Goal: Information Seeking & Learning: Learn about a topic

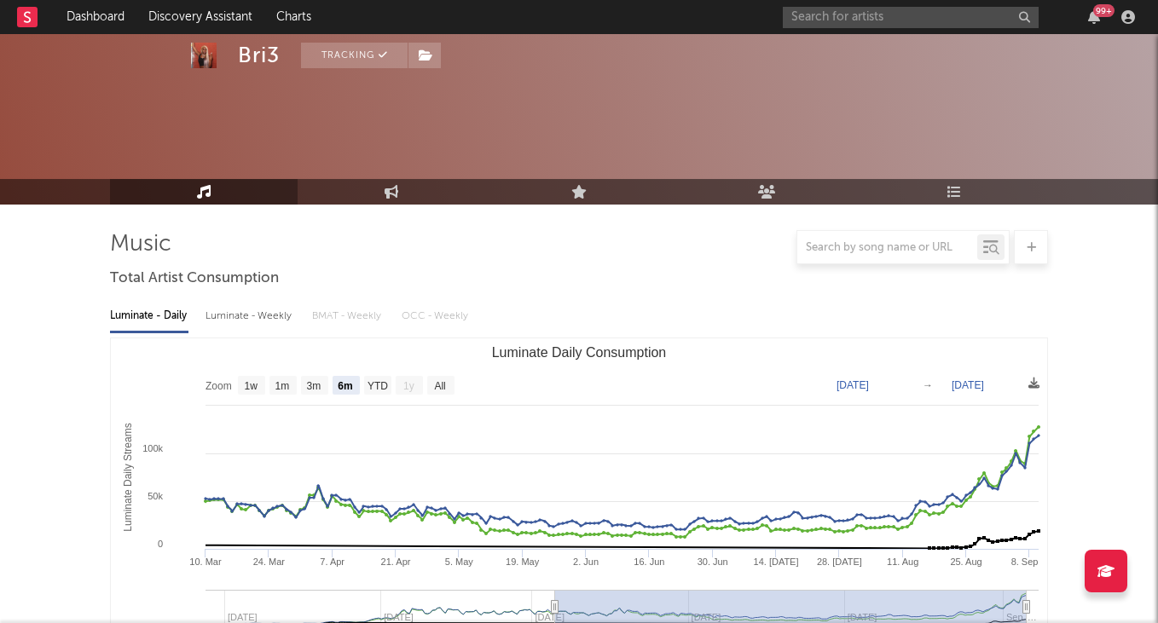
select select "6m"
click at [841, 20] on input "text" at bounding box center [911, 17] width 256 height 21
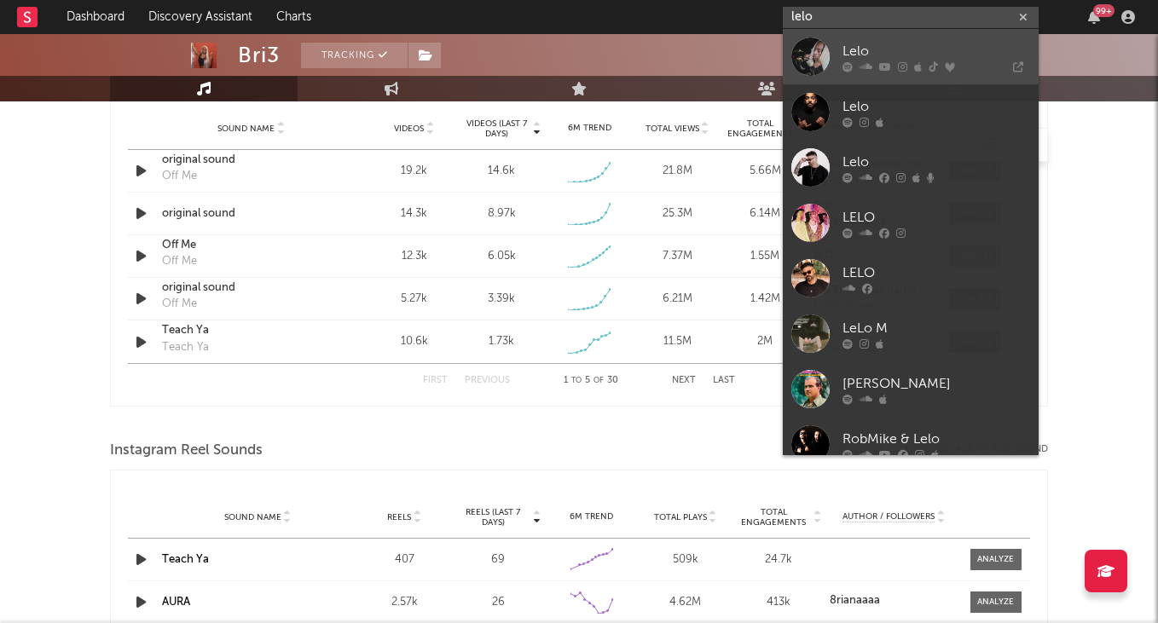
type input "lelo"
click at [861, 43] on div "Lelo" at bounding box center [936, 51] width 188 height 20
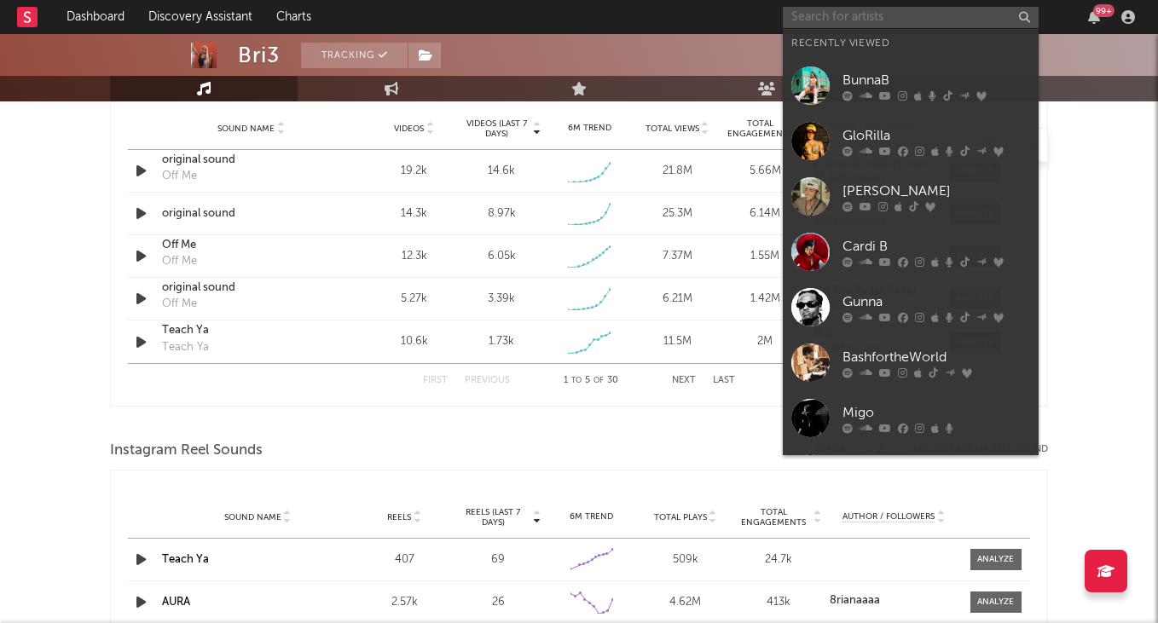
click at [847, 18] on input "text" at bounding box center [911, 17] width 256 height 21
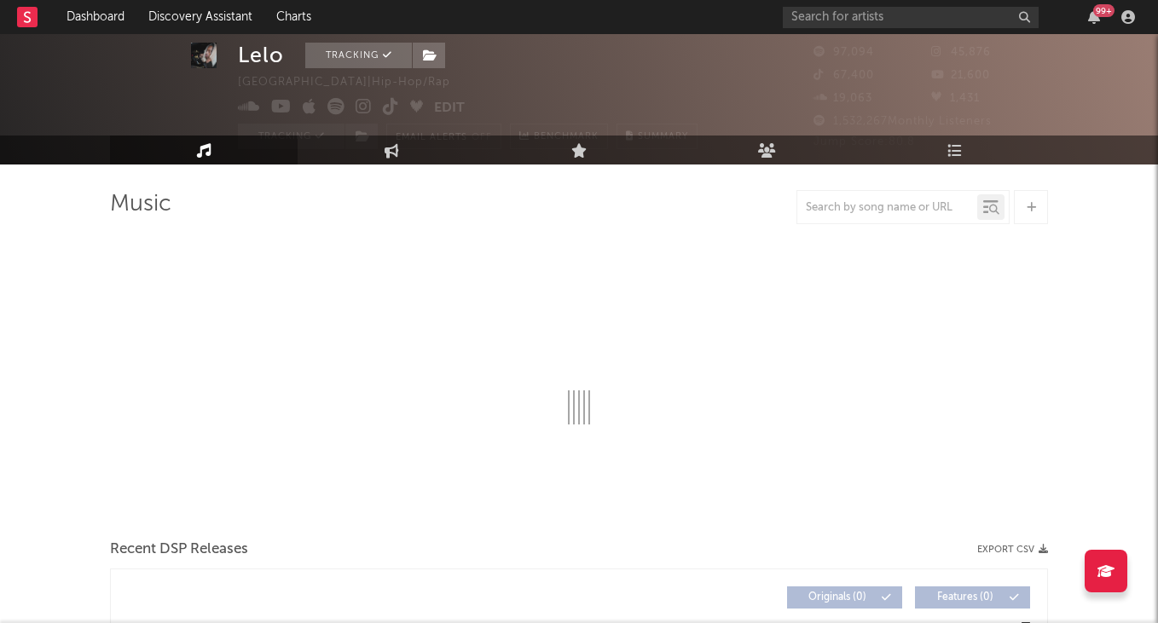
scroll to position [72, 0]
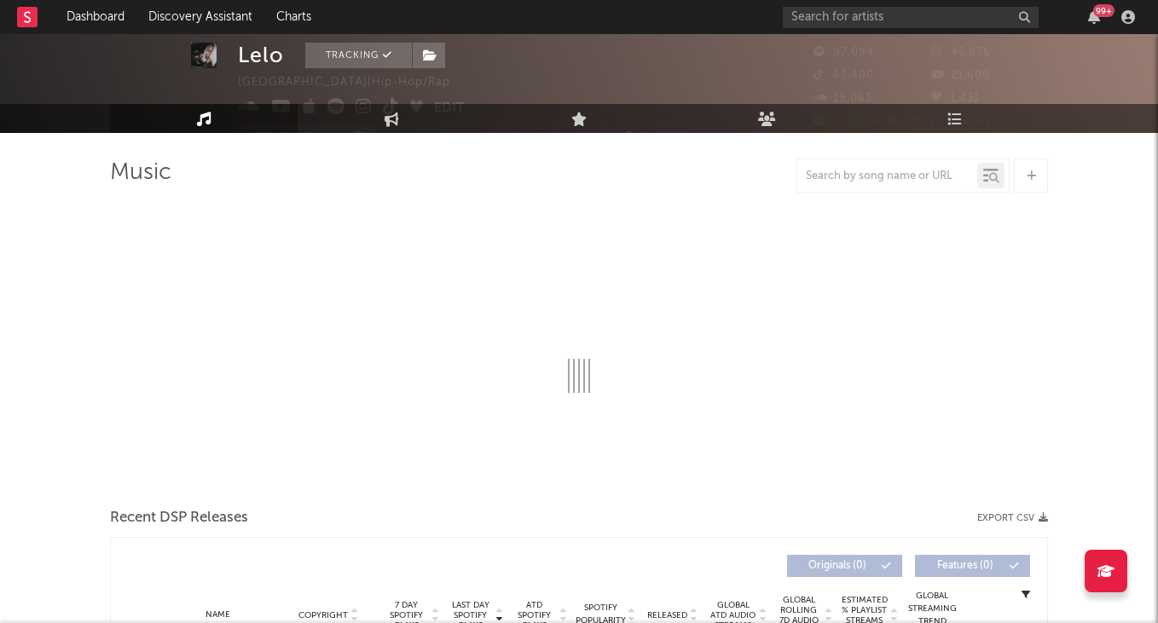
select select "6m"
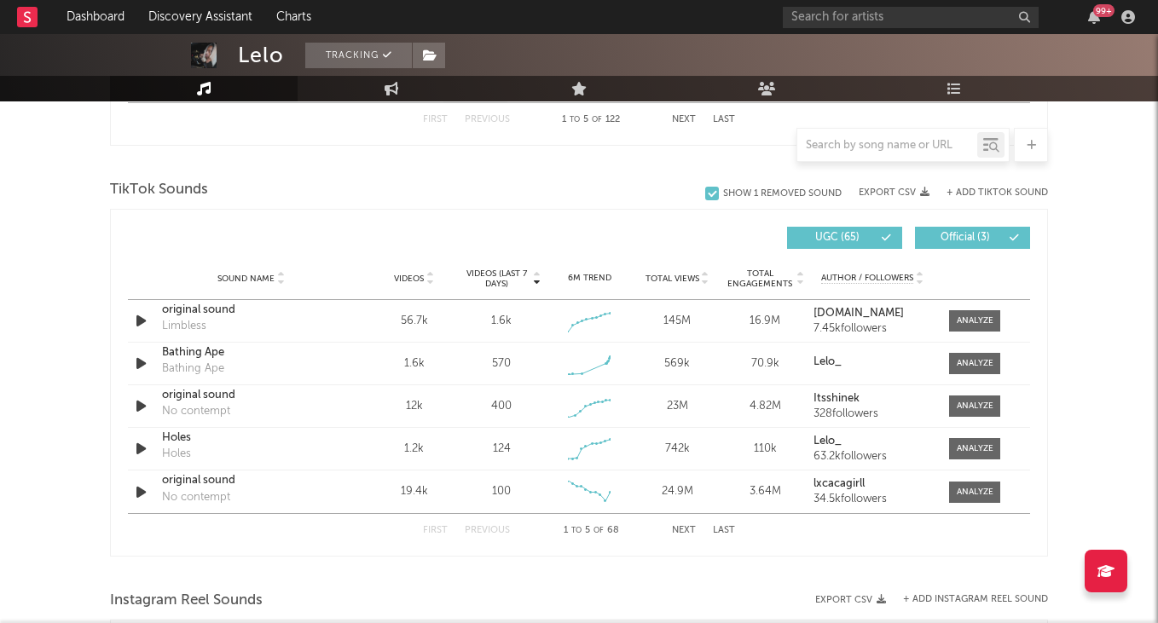
scroll to position [1104, 0]
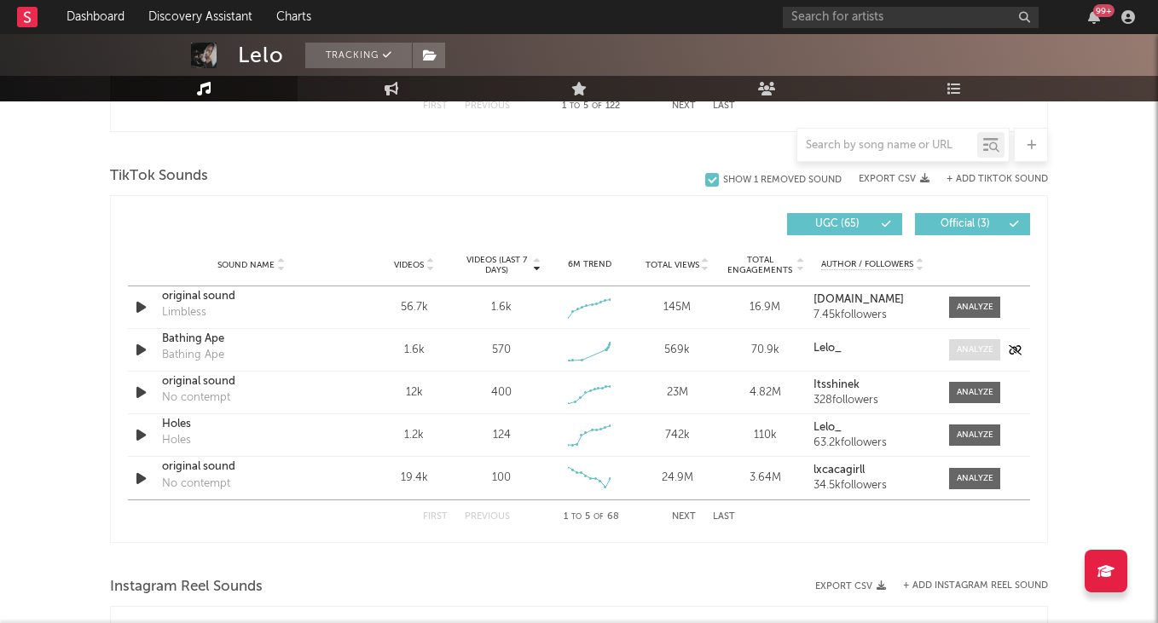
click at [963, 341] on span at bounding box center [974, 349] width 51 height 21
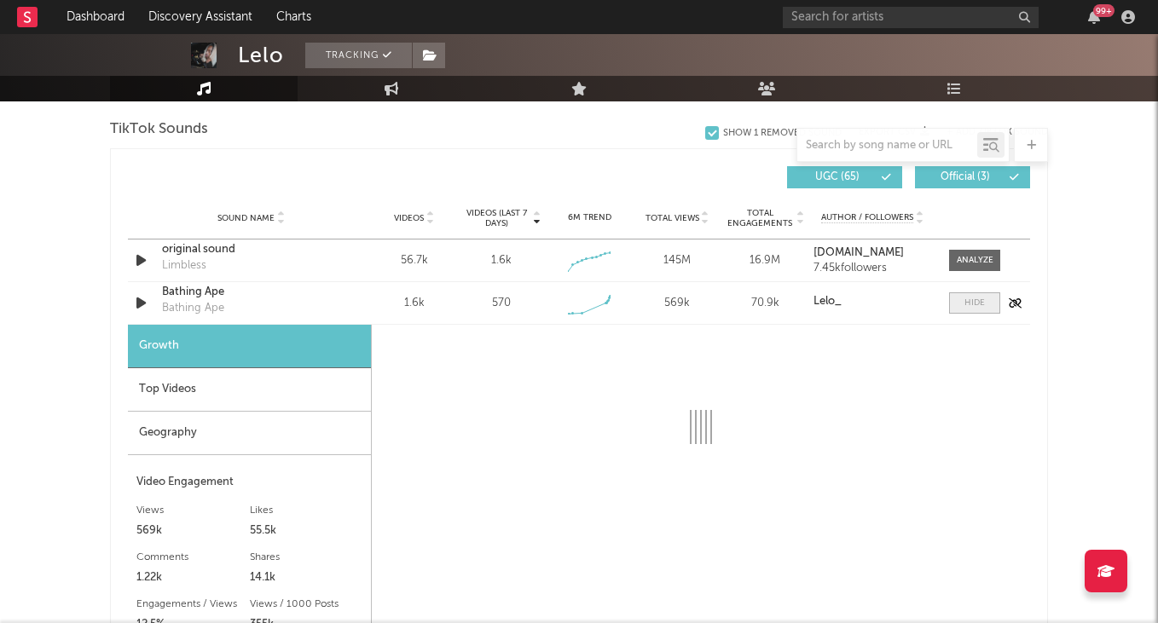
select select "1w"
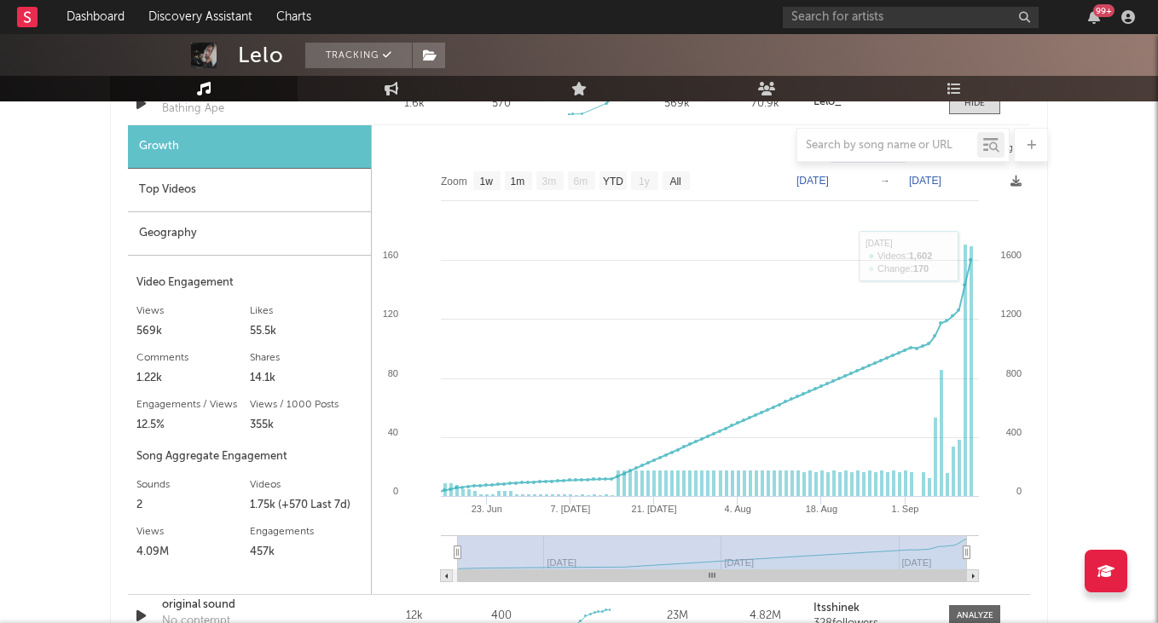
scroll to position [1356, 0]
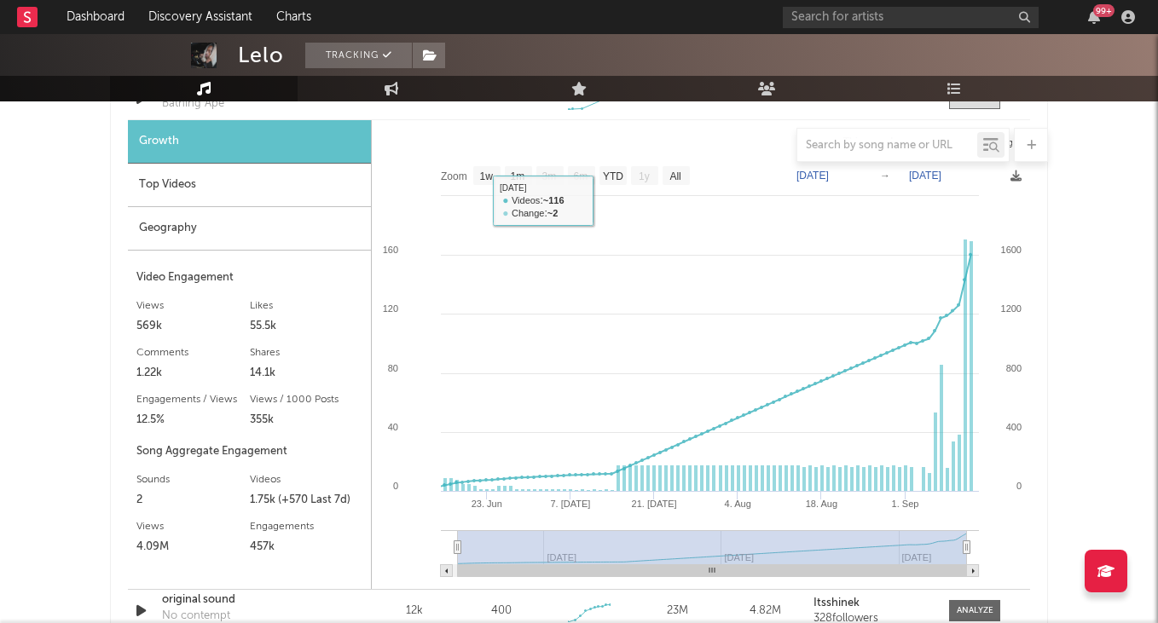
click at [192, 195] on div "Top Videos" at bounding box center [249, 185] width 243 height 43
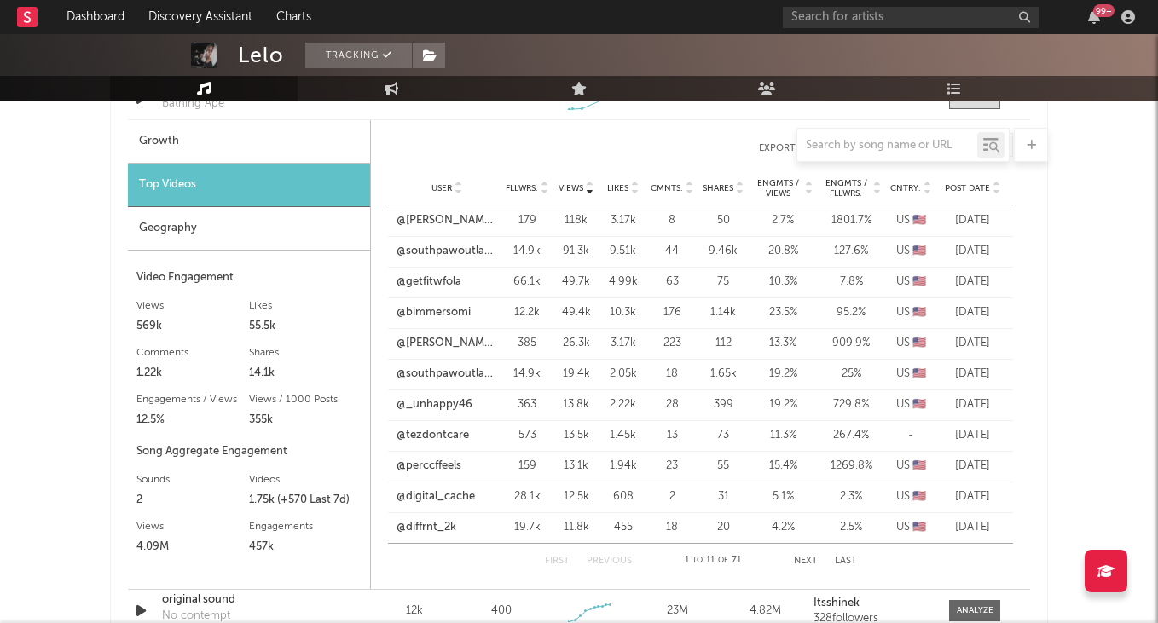
click at [970, 190] on span "Post Date" at bounding box center [967, 188] width 45 height 10
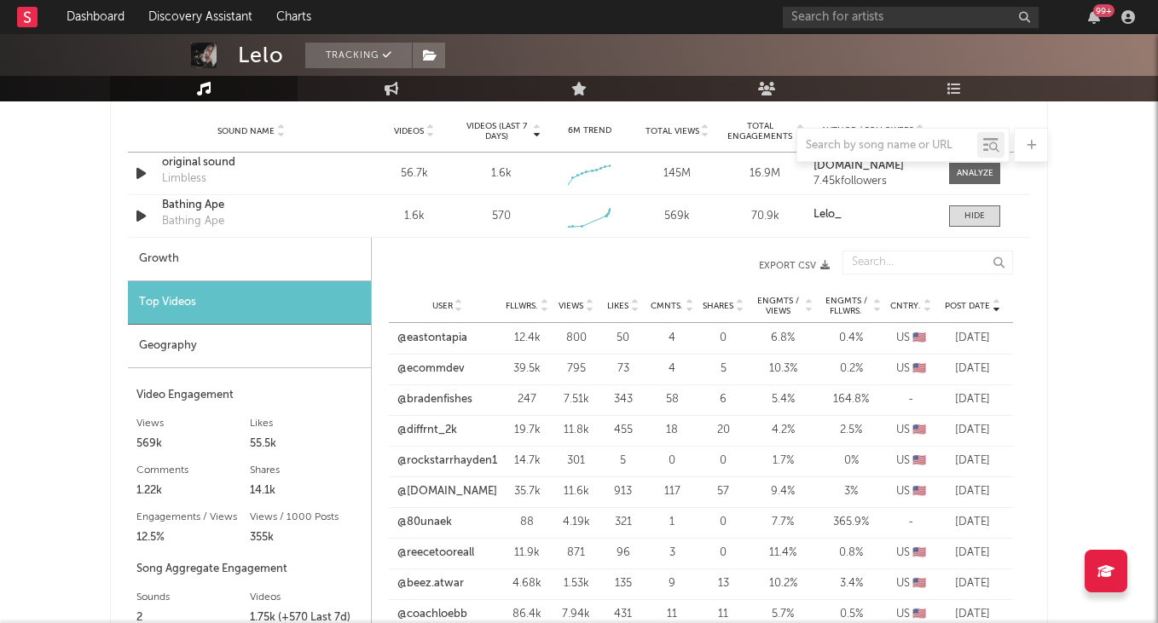
scroll to position [1233, 0]
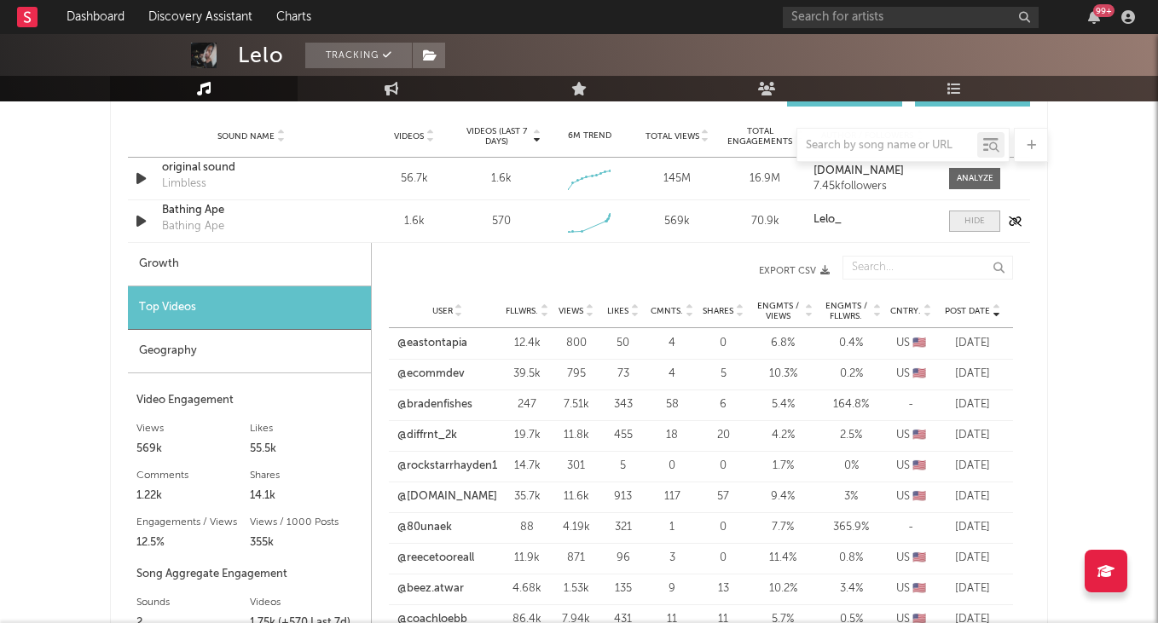
click at [957, 219] on span at bounding box center [974, 221] width 51 height 21
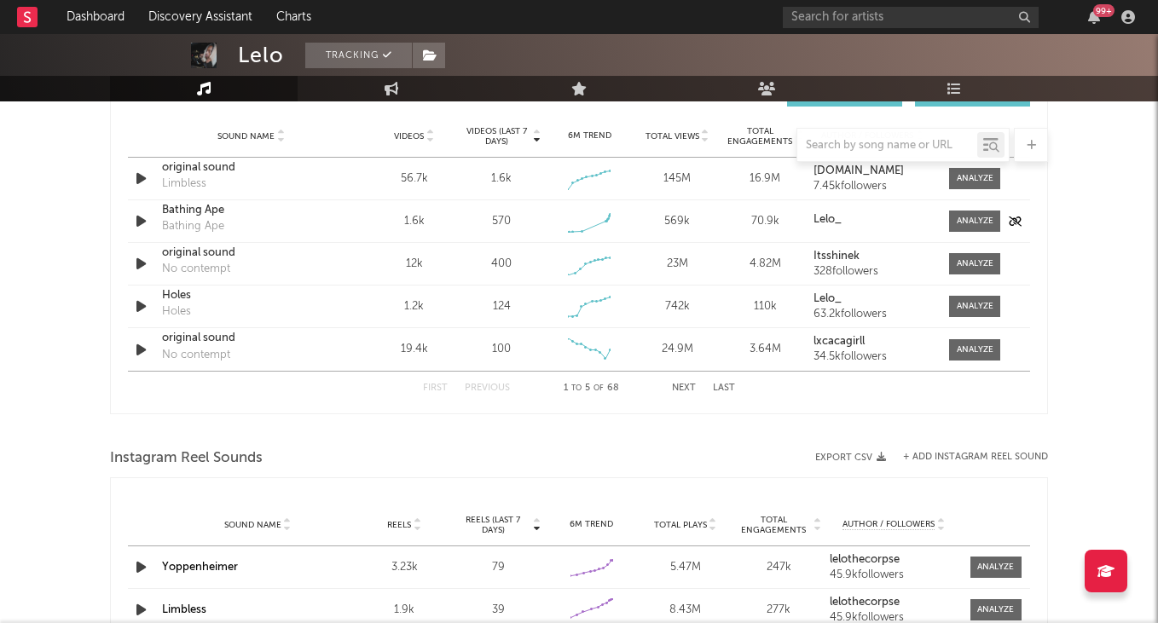
click at [197, 213] on div "Bathing Ape" at bounding box center [251, 210] width 178 height 17
click at [980, 202] on div "Sound Name Bathing Ape Bathing Ape Videos 1.6k Videos (last 7 days) 570 Weekly …" at bounding box center [579, 221] width 902 height 42
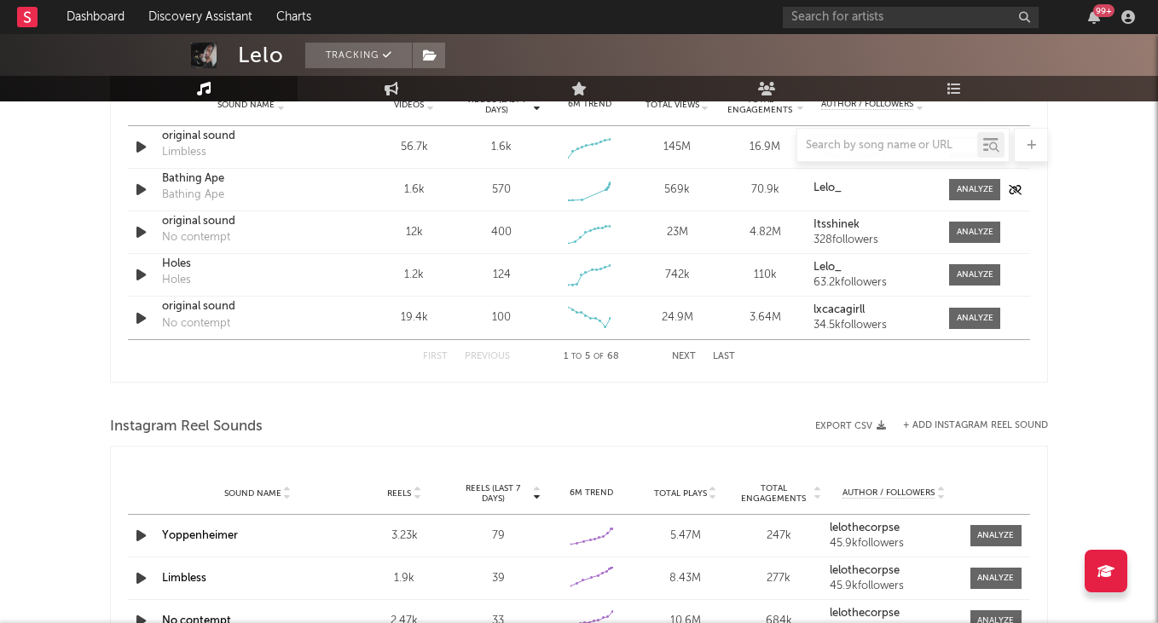
scroll to position [1278, 0]
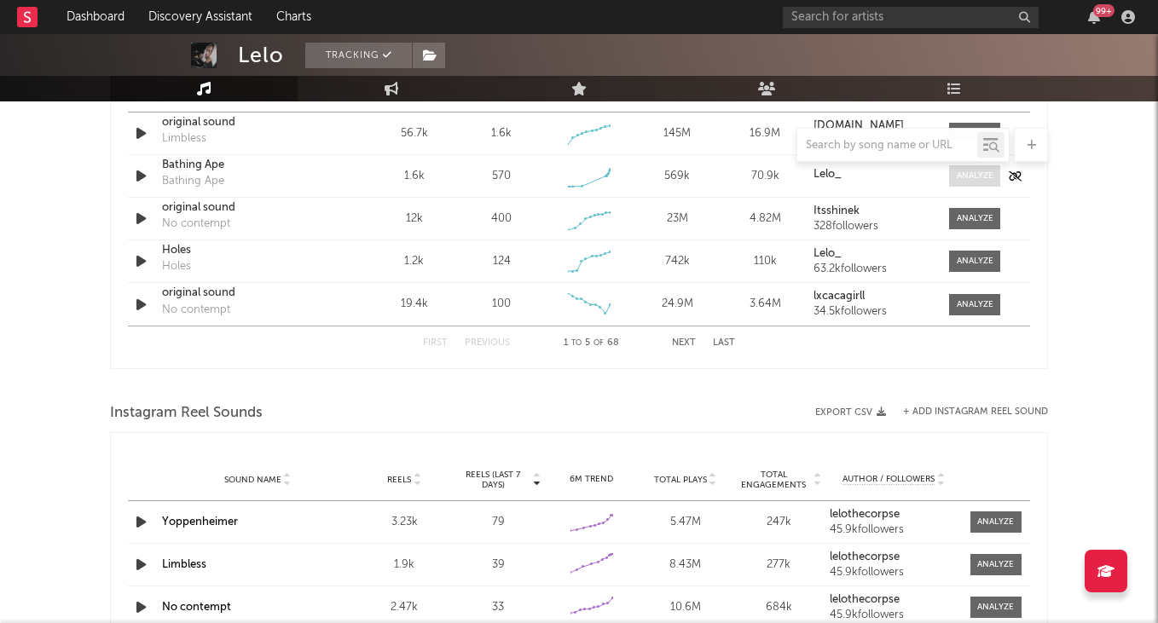
click at [971, 174] on div at bounding box center [975, 176] width 37 height 13
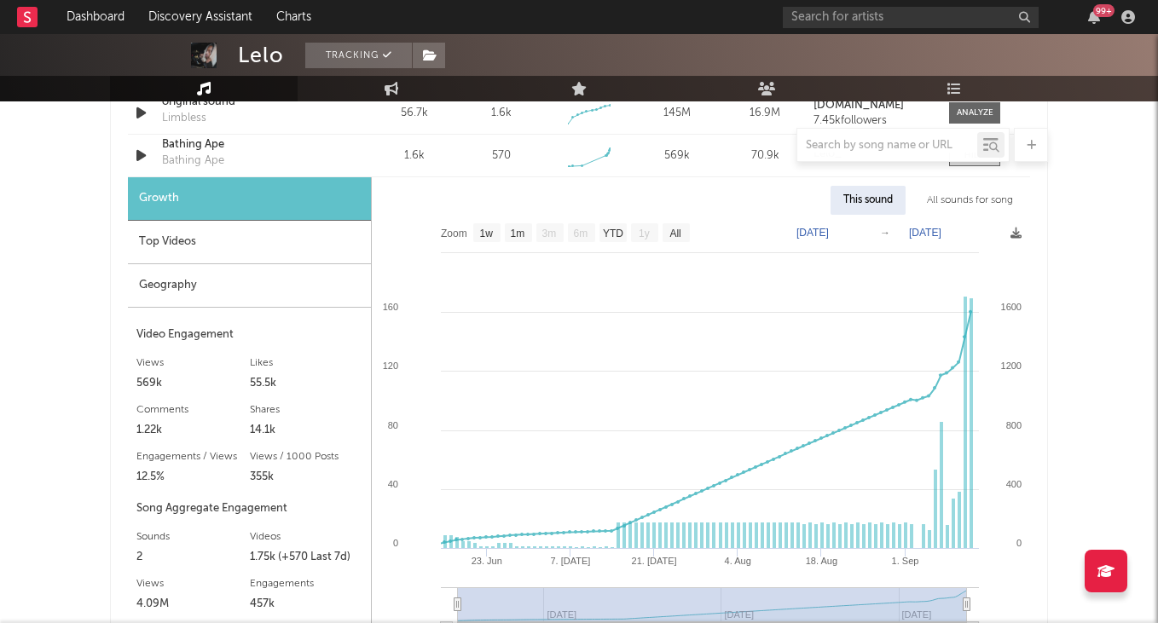
scroll to position [1272, 0]
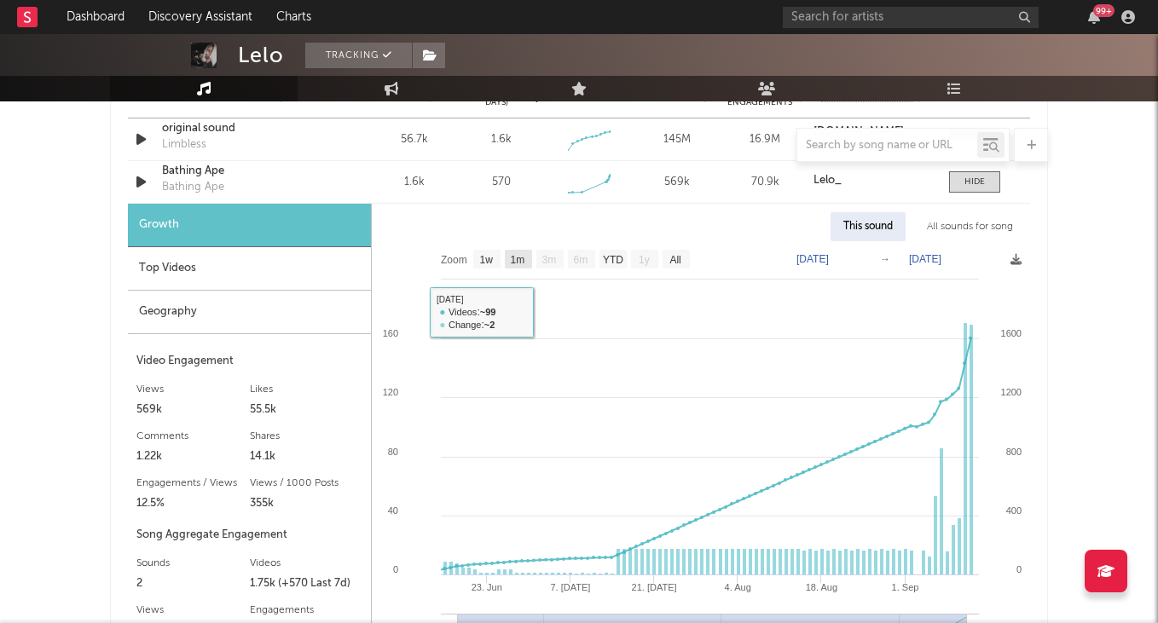
click at [517, 263] on text "1m" at bounding box center [518, 260] width 14 height 12
select select "1m"
type input "2025-08-12"
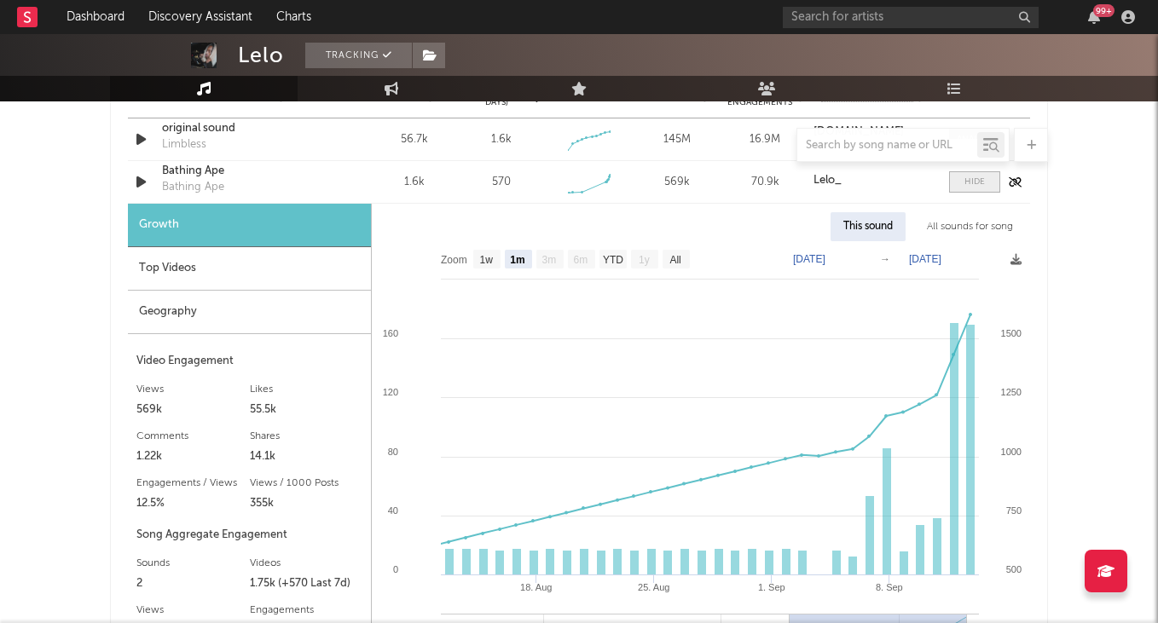
click at [963, 173] on span at bounding box center [974, 181] width 51 height 21
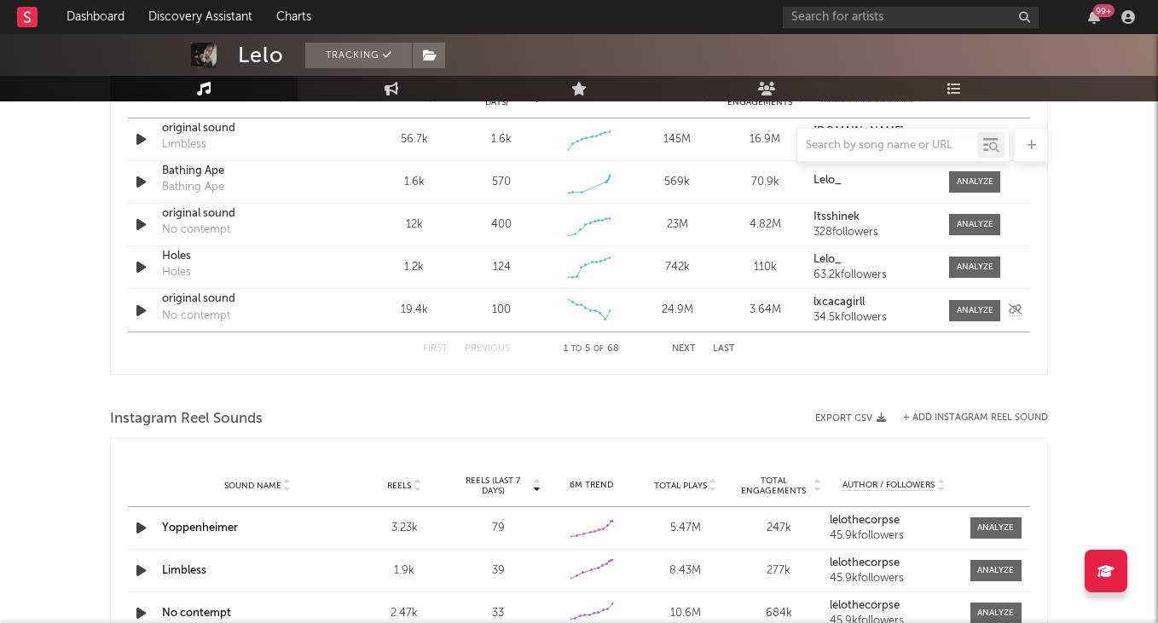
scroll to position [1276, 0]
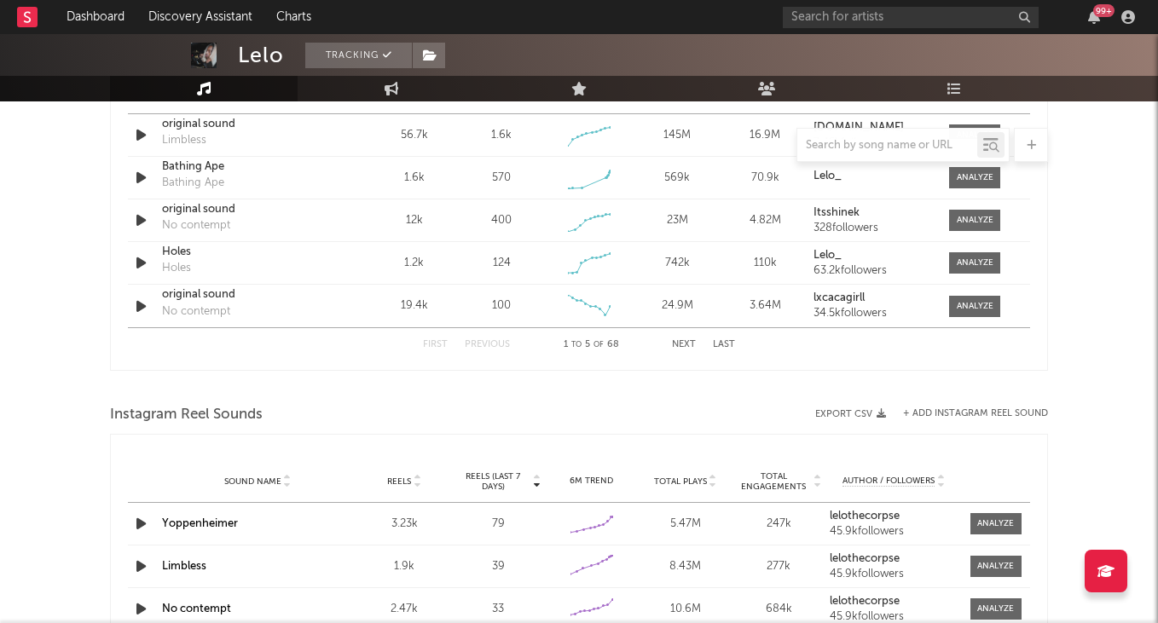
click at [677, 341] on button "Next" at bounding box center [684, 344] width 24 height 9
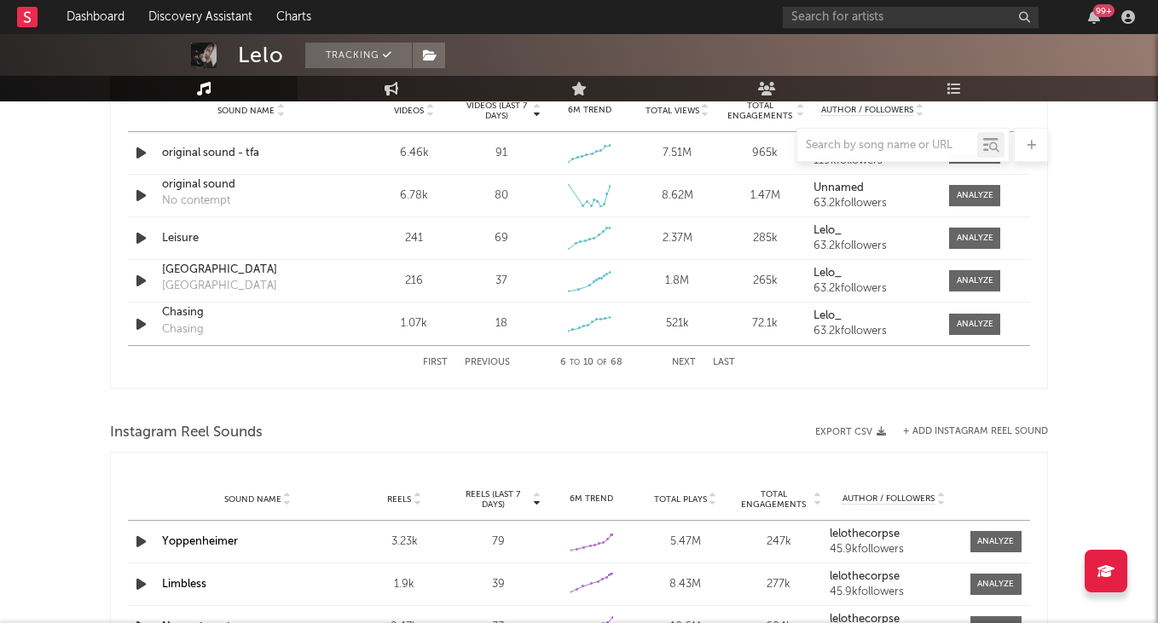
scroll to position [1253, 0]
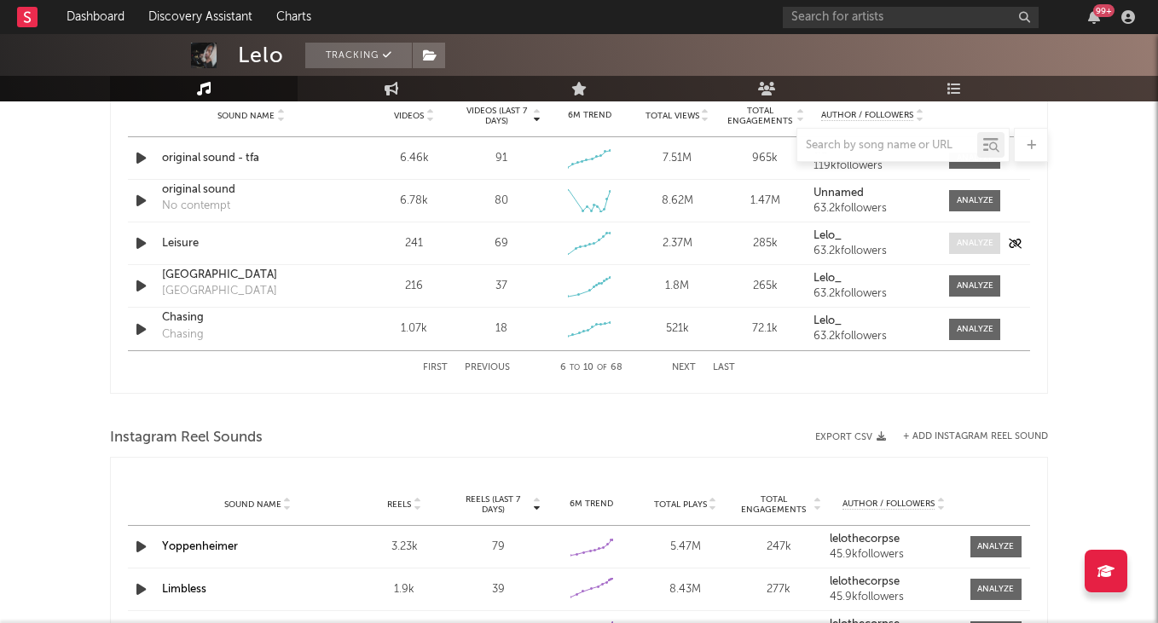
click at [967, 241] on div at bounding box center [975, 243] width 37 height 13
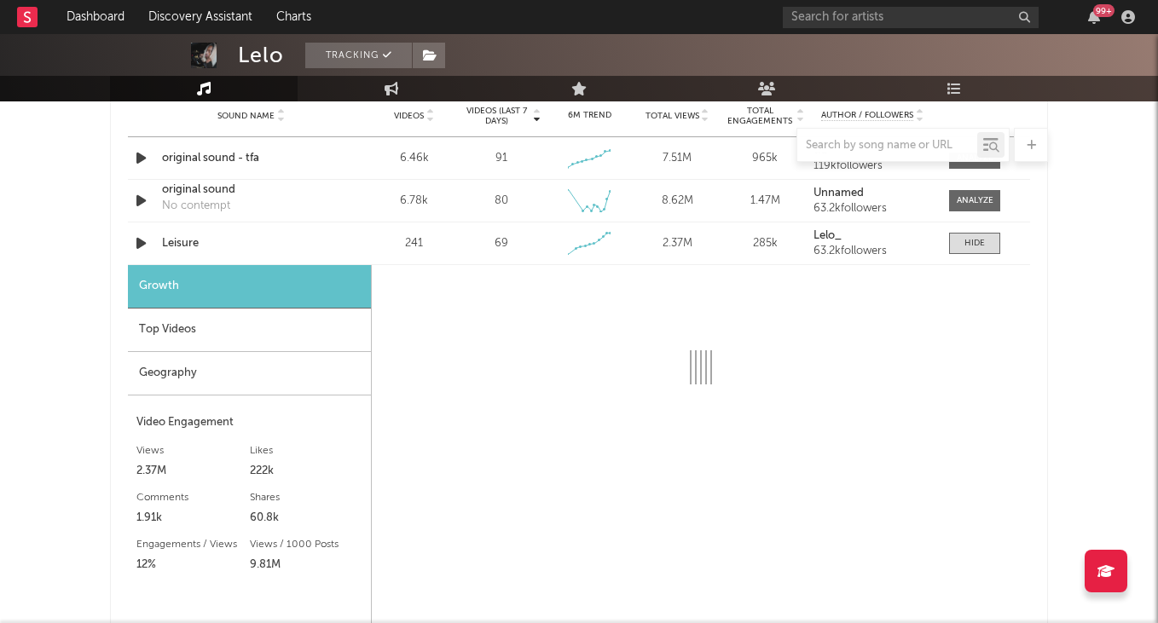
select select "1w"
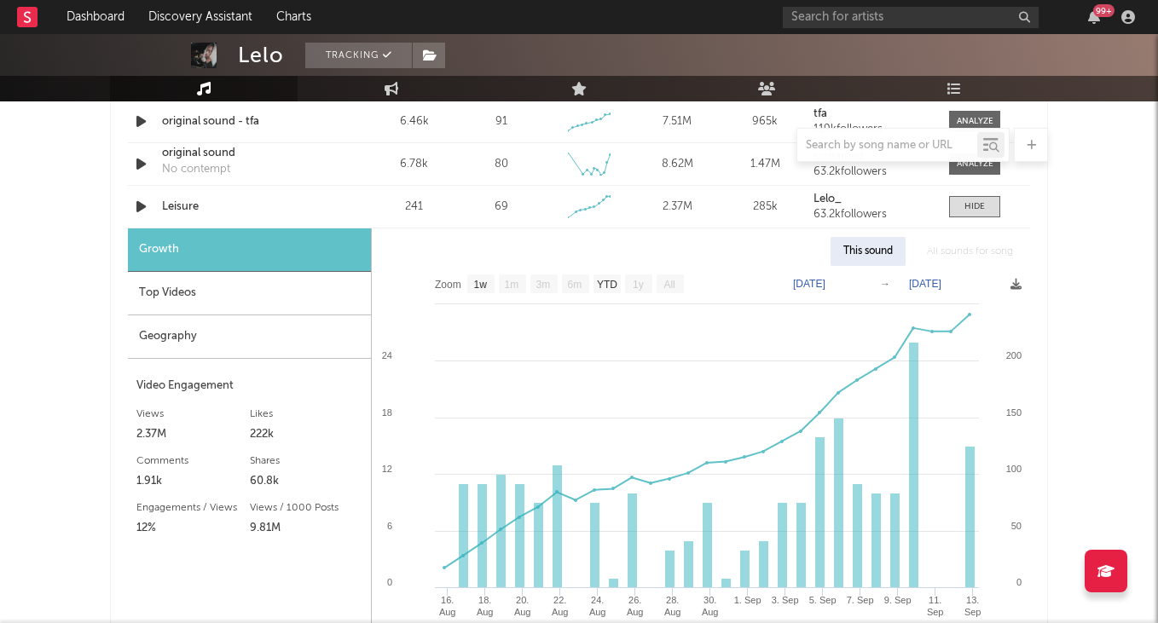
scroll to position [1291, 0]
click at [187, 208] on div "Leisure" at bounding box center [251, 206] width 178 height 17
click at [286, 295] on div "Top Videos" at bounding box center [249, 292] width 243 height 43
